Goal: Communication & Community: Answer question/provide support

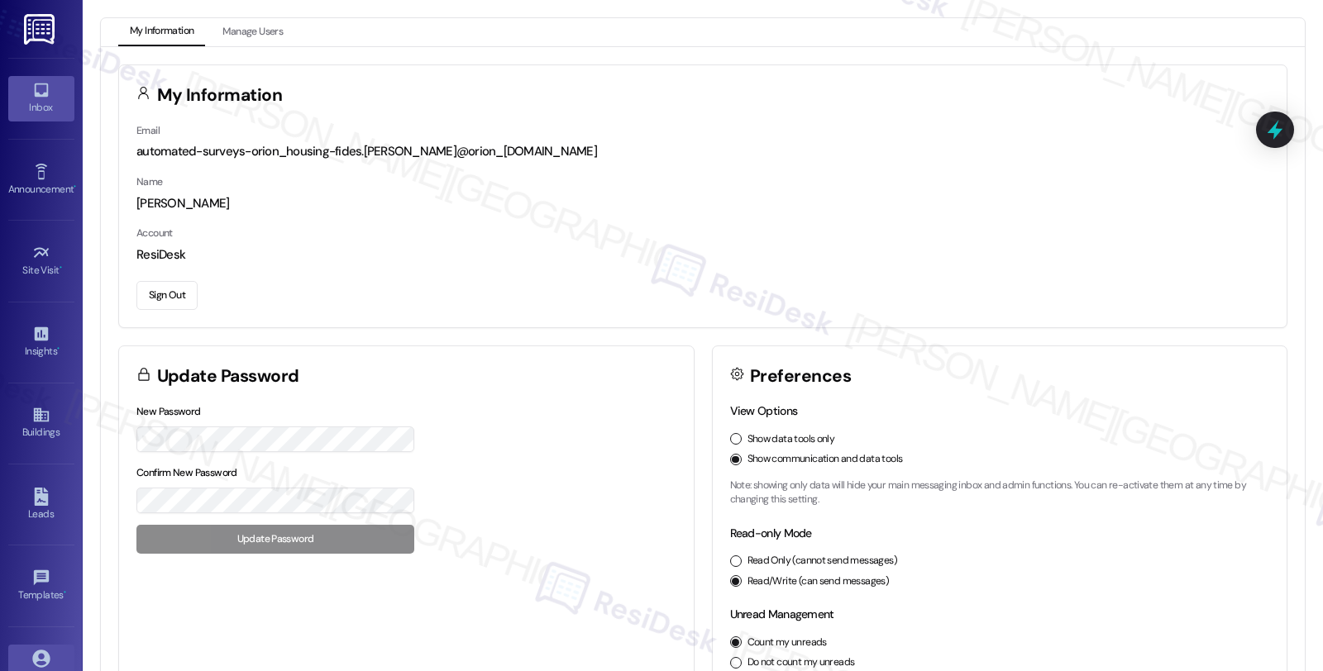
click at [45, 99] on div "Inbox" at bounding box center [41, 107] width 83 height 17
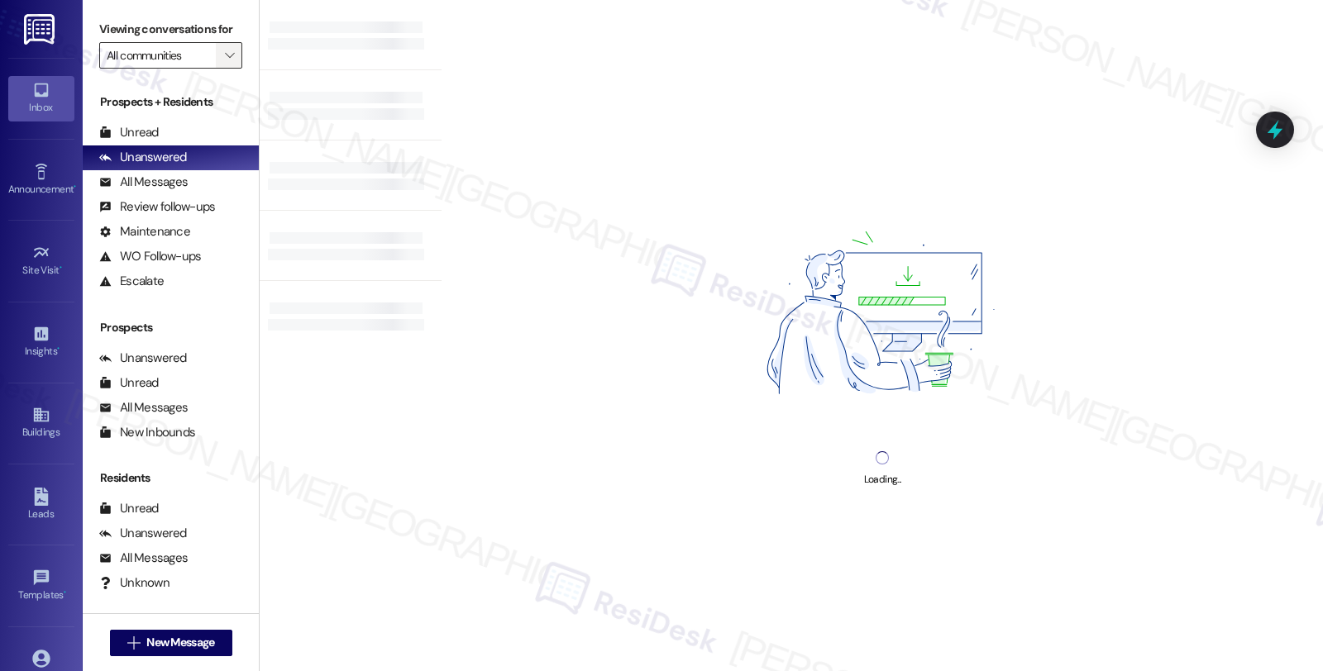
click at [225, 62] on icon "" at bounding box center [229, 55] width 9 height 13
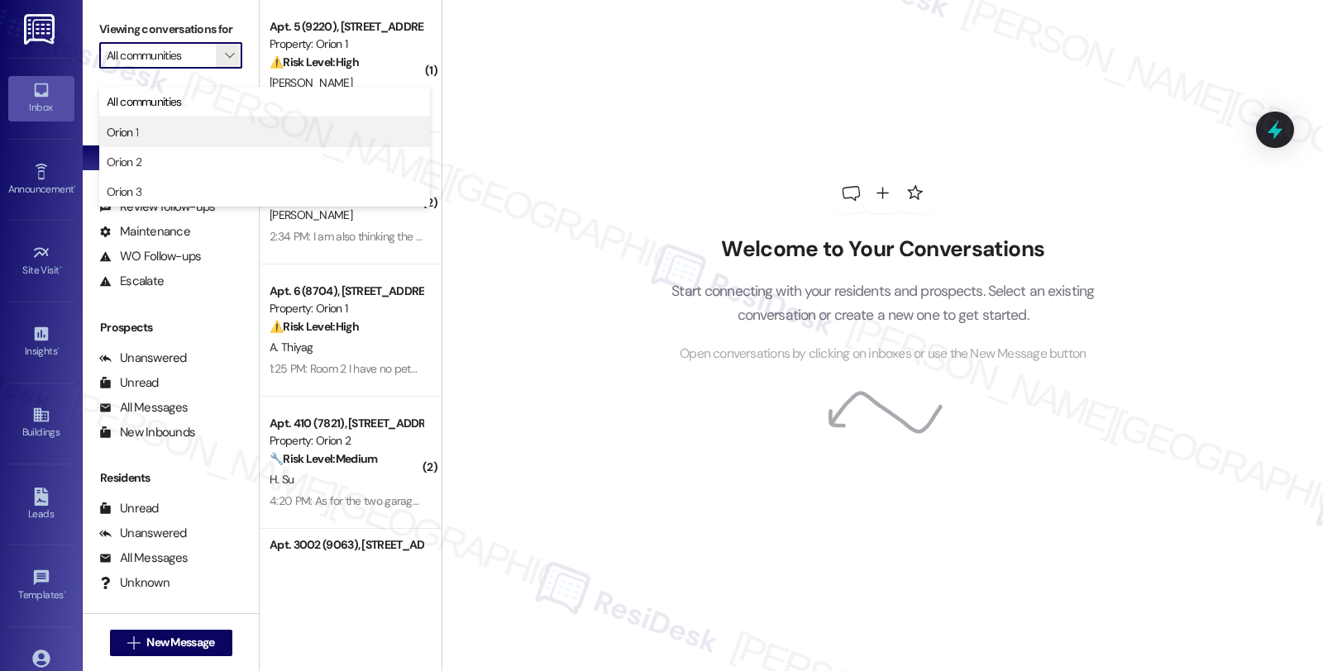
click at [191, 135] on span "Orion 1" at bounding box center [265, 132] width 316 height 17
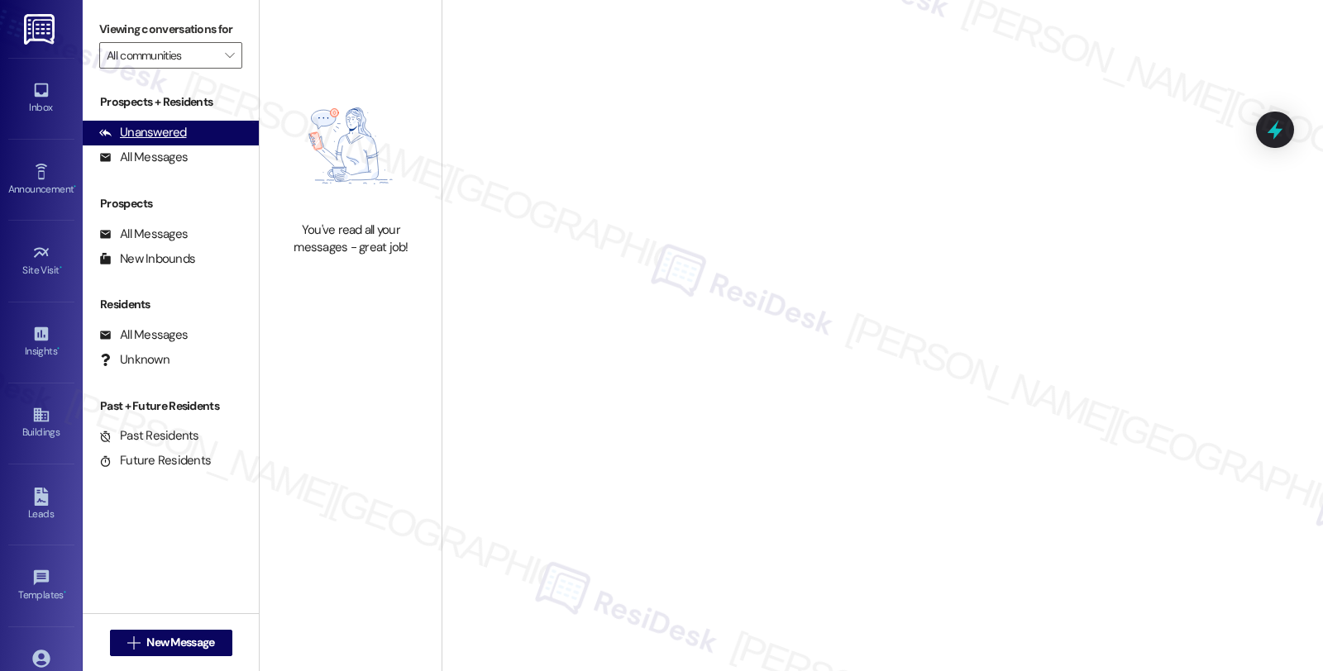
type input "Orion 1"
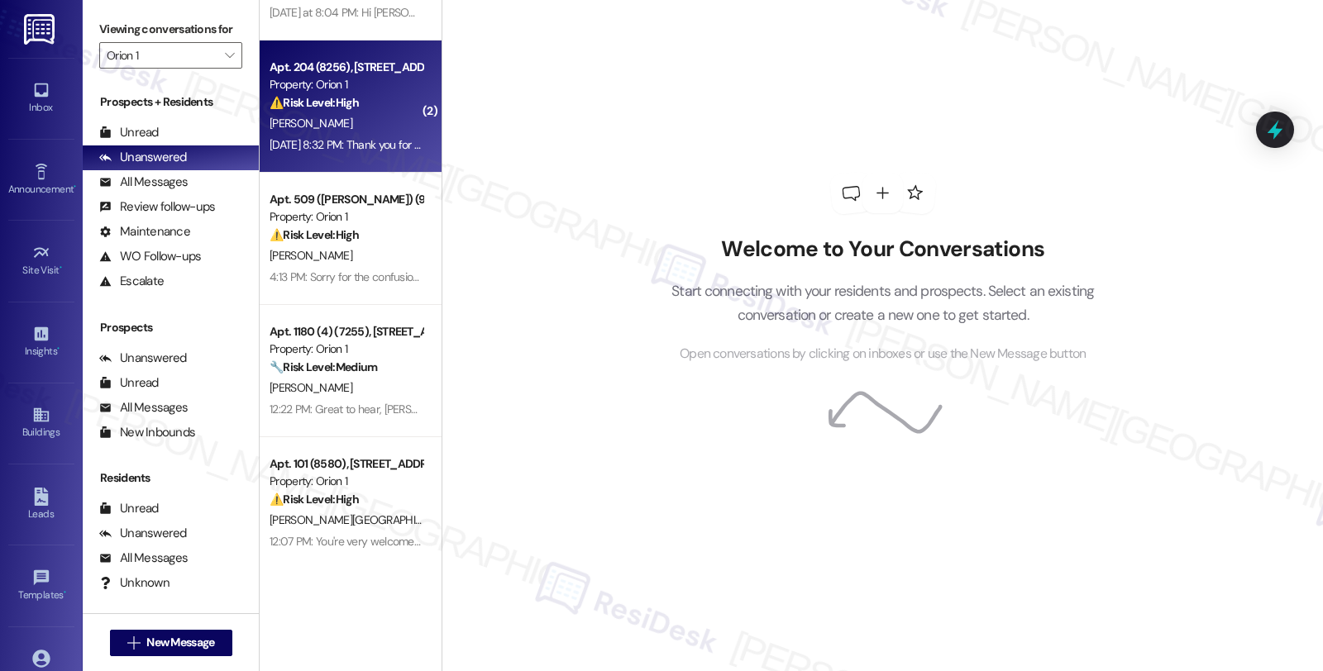
scroll to position [6061, 0]
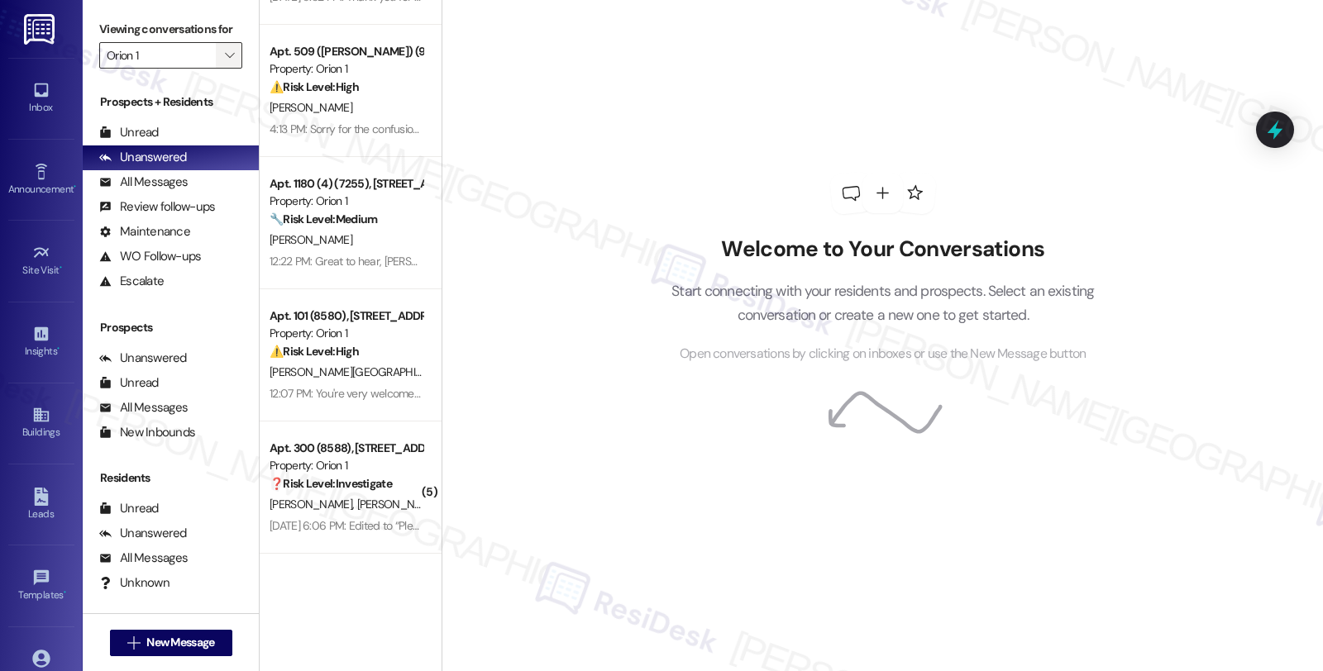
click at [216, 69] on button "" at bounding box center [229, 55] width 26 height 26
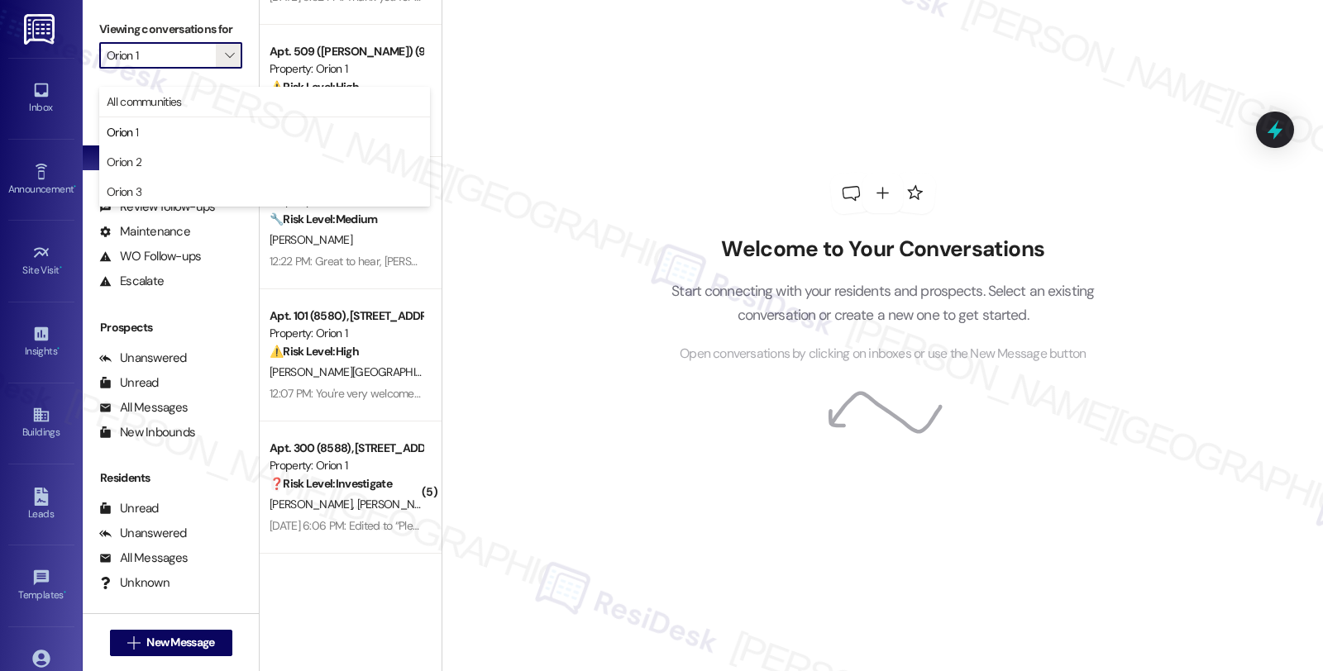
click at [745, 141] on div "Welcome to Your Conversations Start connecting with your residents and prospect…" at bounding box center [883, 268] width 496 height 537
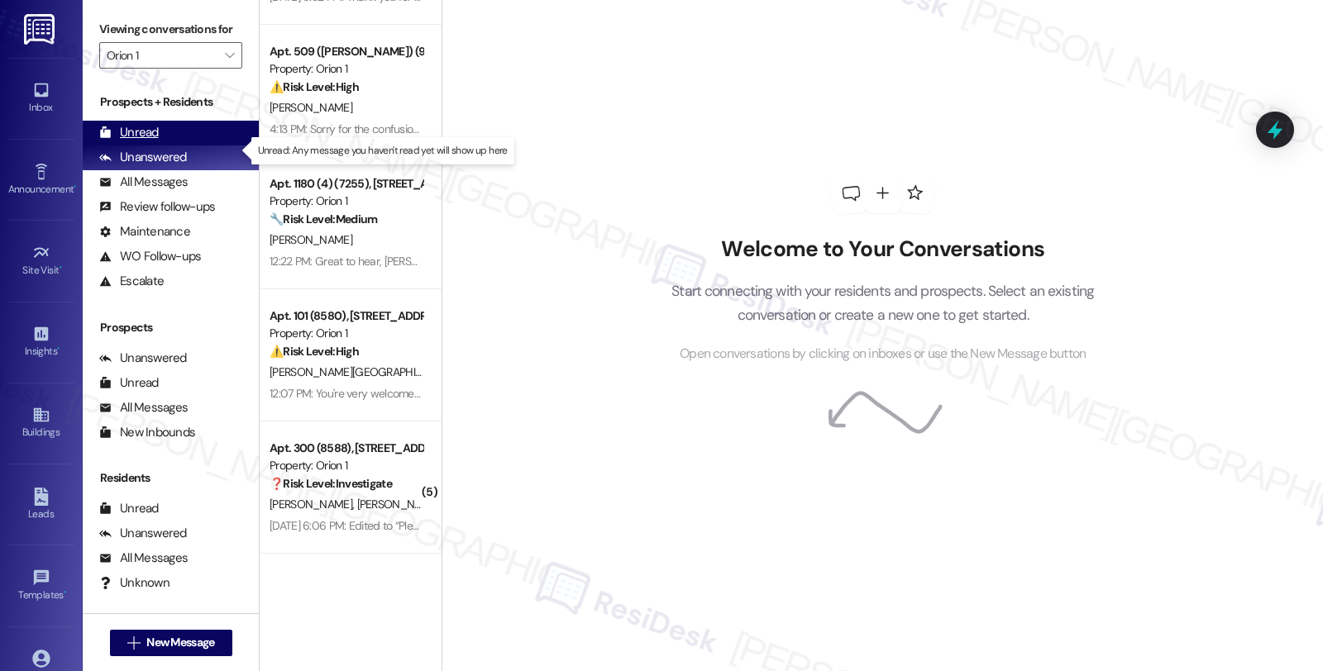
click at [166, 146] on div "Unread (0)" at bounding box center [171, 133] width 176 height 25
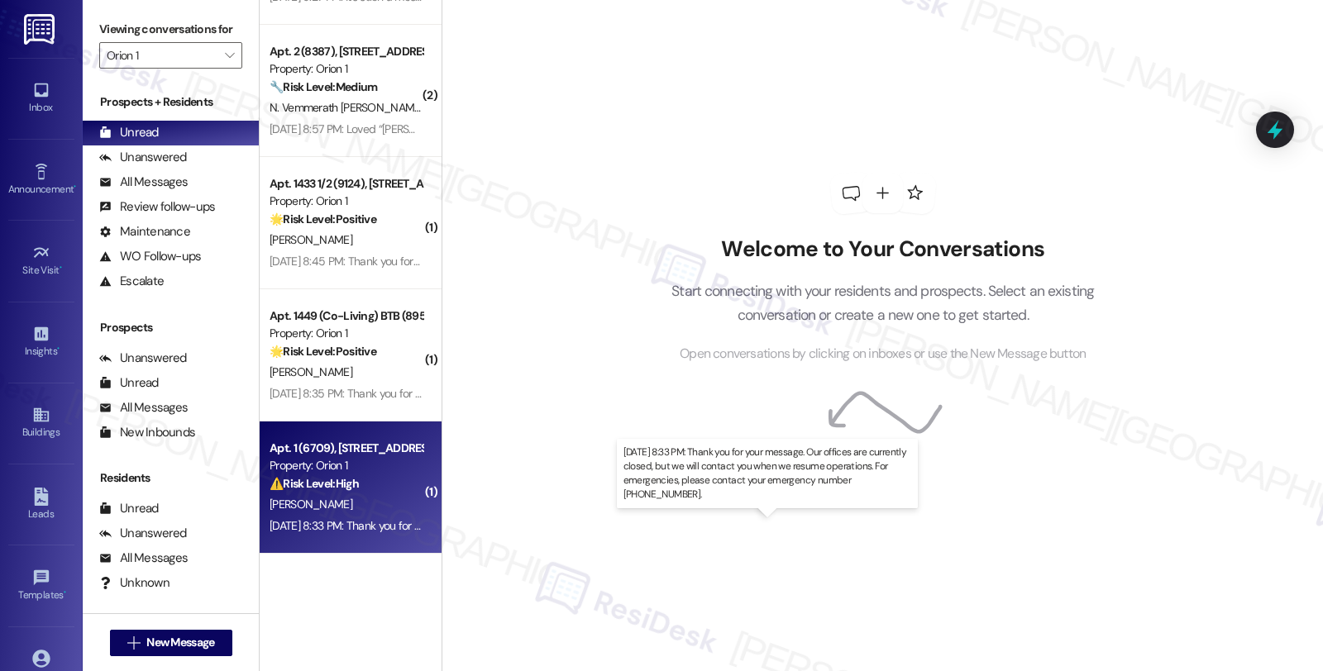
click at [366, 528] on div "[DATE] 8:33 PM: Thank you for your message. Our offices are currently closed, b…" at bounding box center [770, 525] width 1001 height 15
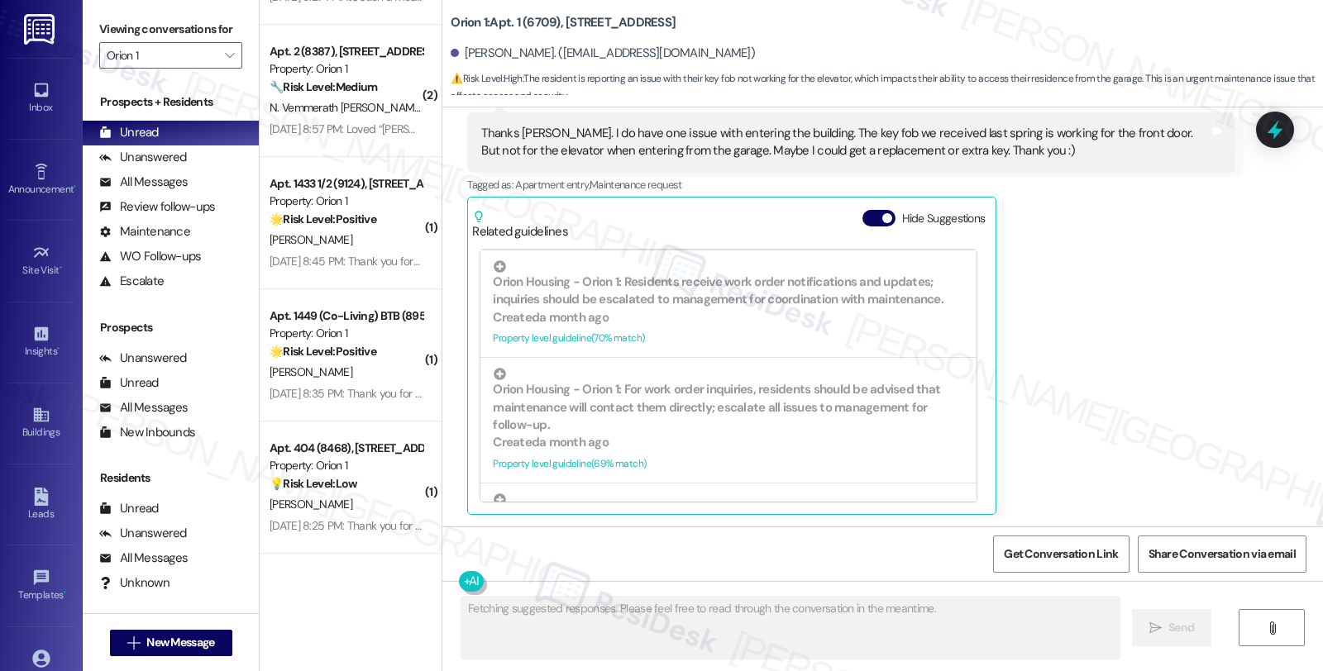
scroll to position [734, 0]
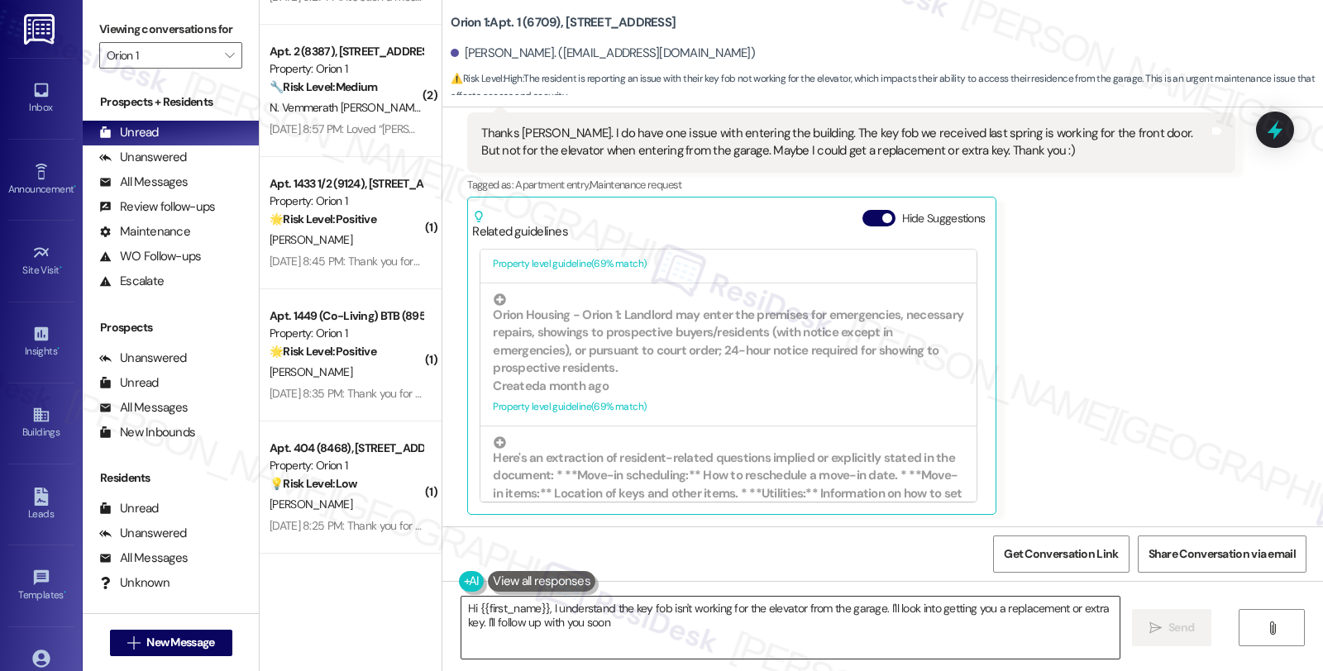
type textarea "Hi {{first_name}}, I understand the key fob isn't working for the elevator from…"
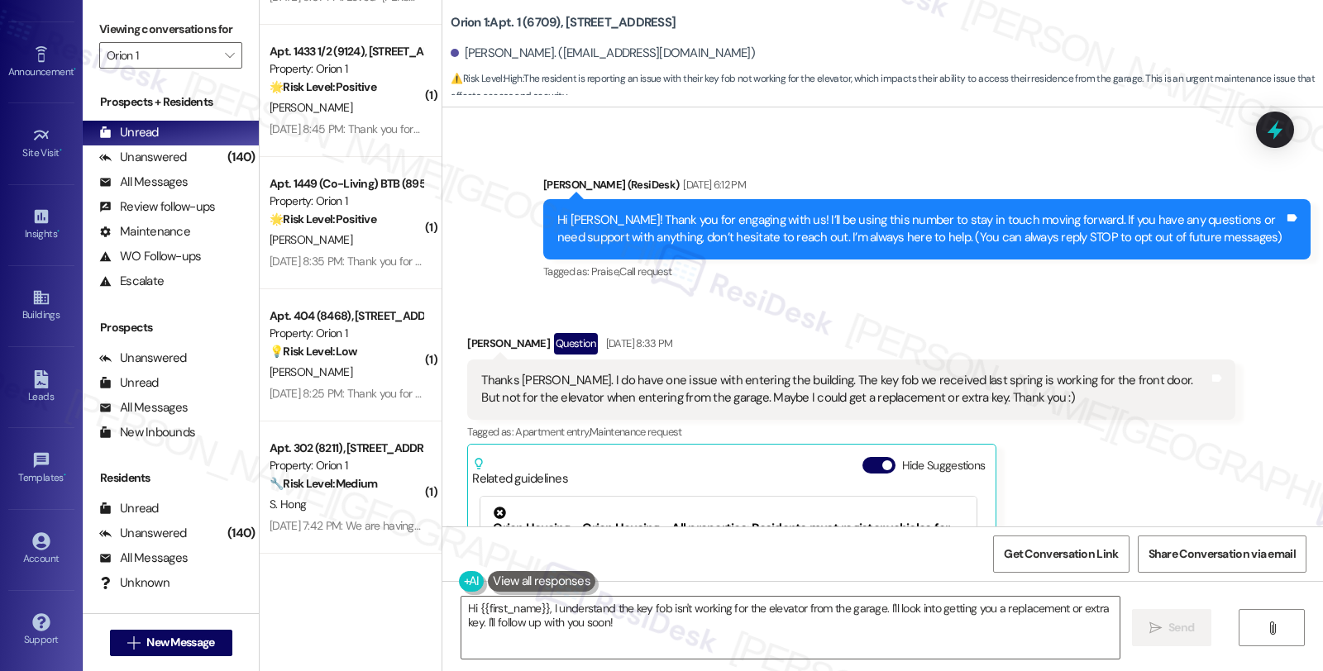
scroll to position [117, 0]
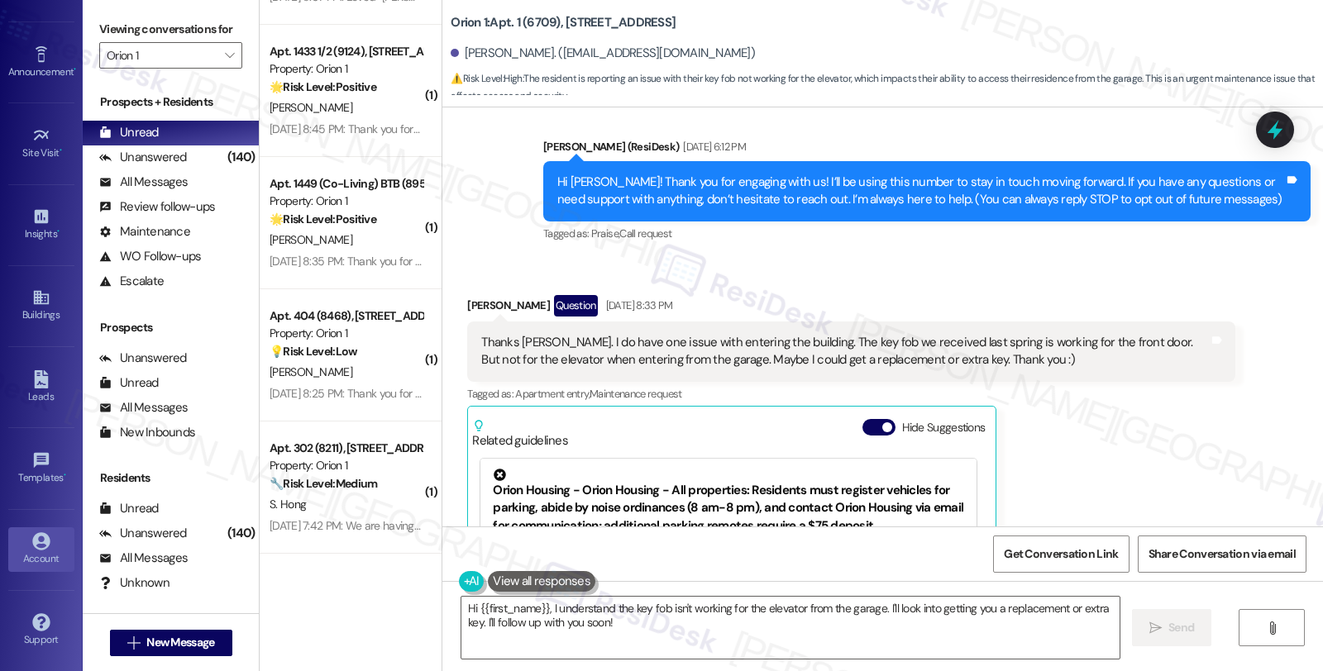
click at [36, 539] on icon at bounding box center [41, 541] width 18 height 18
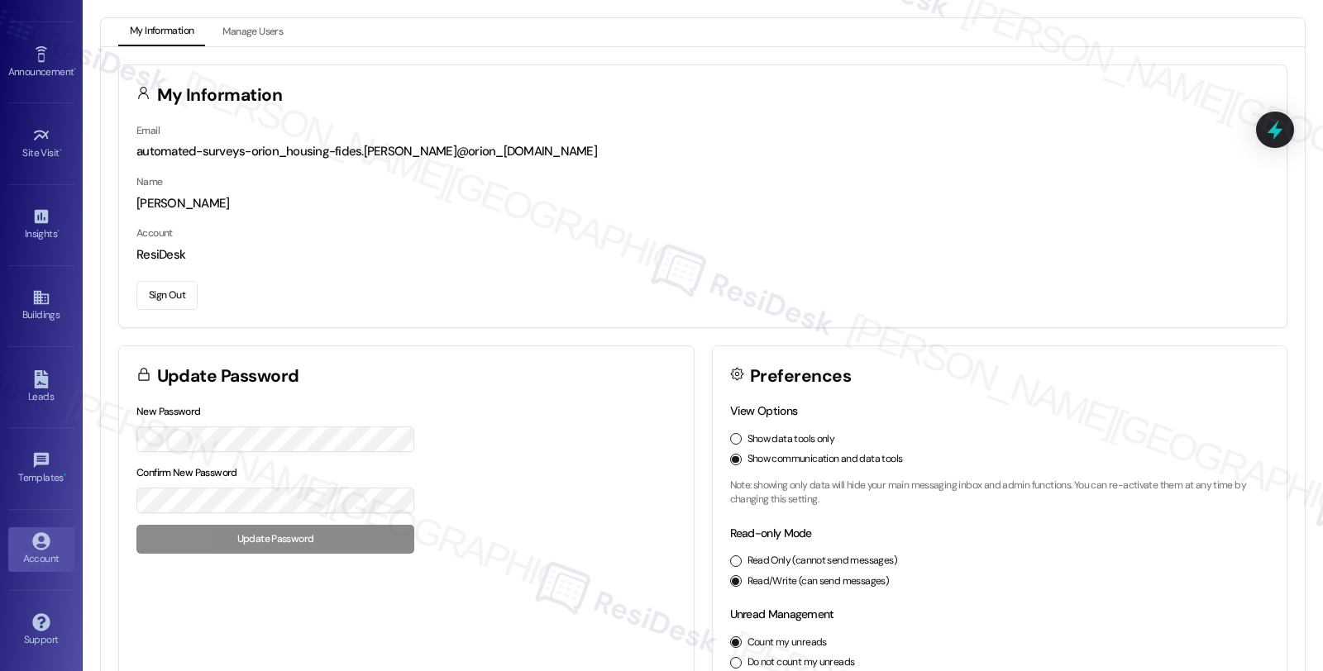
click at [177, 299] on button "Sign Out" at bounding box center [166, 295] width 61 height 29
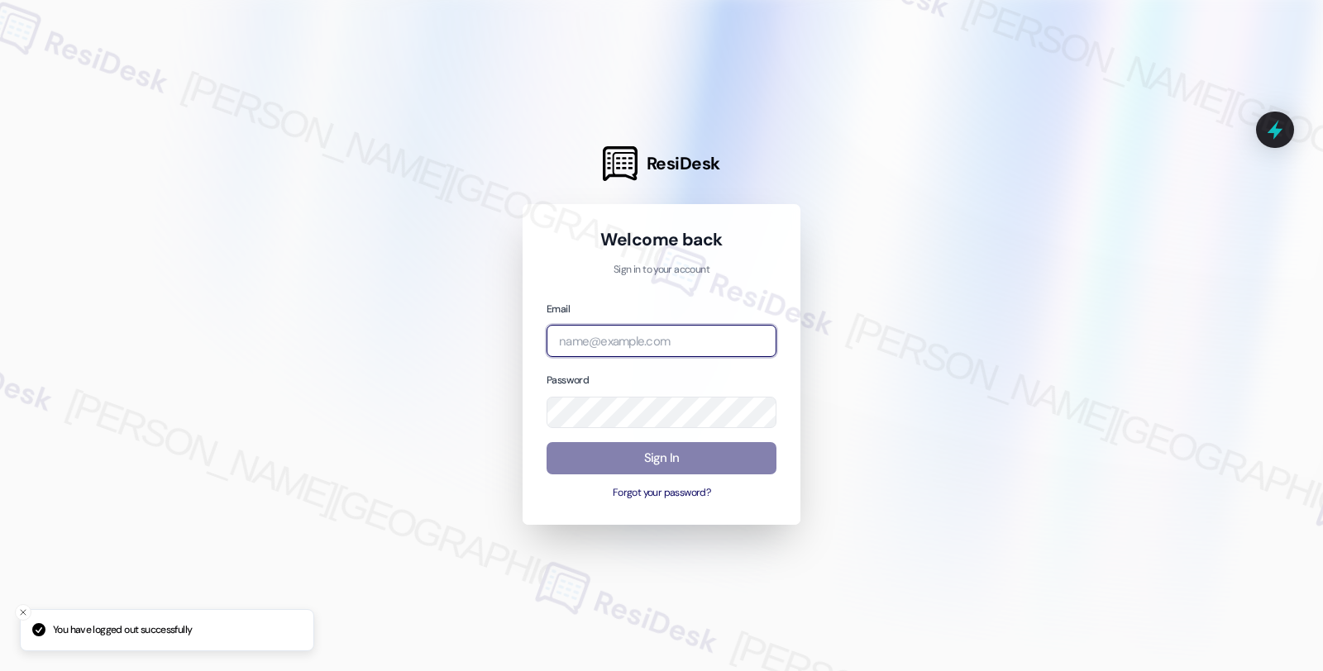
click at [596, 341] on input "email" at bounding box center [662, 341] width 230 height 32
type input "automated-surveys-americas_rental_managers-fides.[PERSON_NAME]@americas_rental_…"
